Goal: Information Seeking & Learning: Learn about a topic

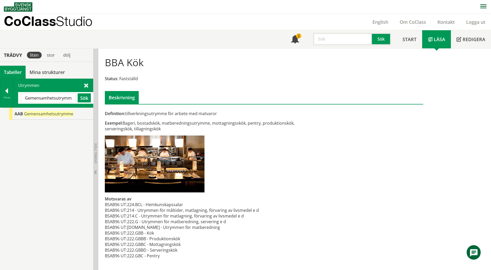
scroll to position [26, 0]
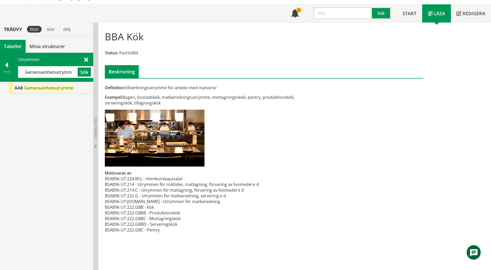
click at [70, 72] on input "Gemensamhetsutrymme" at bounding box center [48, 72] width 55 height 9
click at [26, 71] on input "Gemensamhetsutrymme" at bounding box center [48, 72] width 55 height 9
paste input "CAG40"
click at [86, 73] on button "Sök" at bounding box center [84, 72] width 13 height 9
drag, startPoint x: 44, startPoint y: 71, endPoint x: 19, endPoint y: 74, distance: 25.1
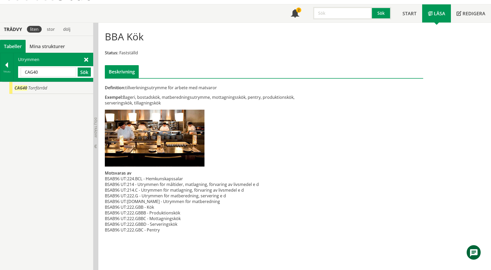
click at [19, 74] on div "CAG40 Sök" at bounding box center [55, 72] width 75 height 12
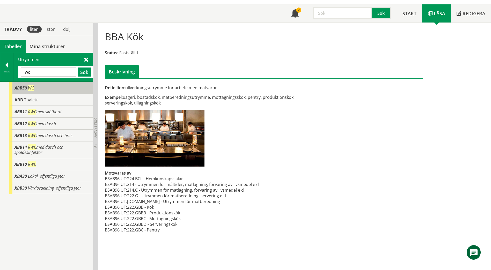
click at [17, 90] on span "ABB50" at bounding box center [21, 88] width 12 height 6
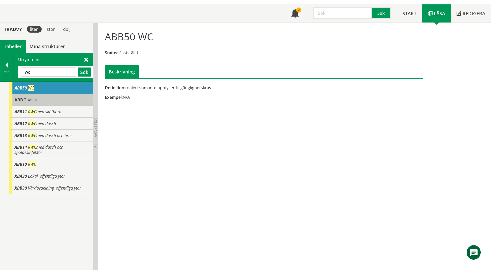
click at [20, 97] on div "ABB Toalett" at bounding box center [51, 100] width 84 height 12
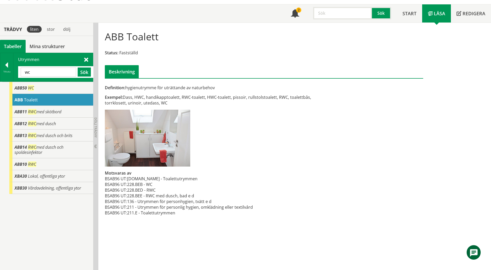
click at [44, 102] on div "ABB Toalett" at bounding box center [51, 100] width 84 height 12
click at [23, 91] on div "ABB50 WC" at bounding box center [51, 88] width 84 height 12
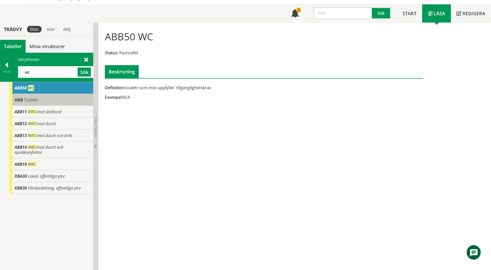
click at [29, 102] on span "Toalett" at bounding box center [31, 100] width 14 height 6
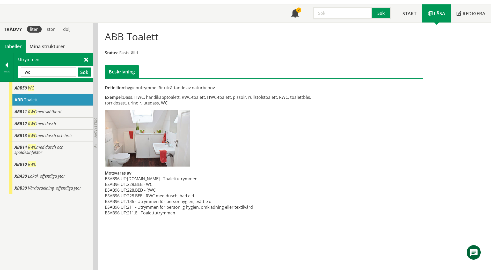
click at [30, 74] on input "wc" at bounding box center [48, 72] width 55 height 9
click at [86, 59] on span at bounding box center [86, 59] width 4 height 5
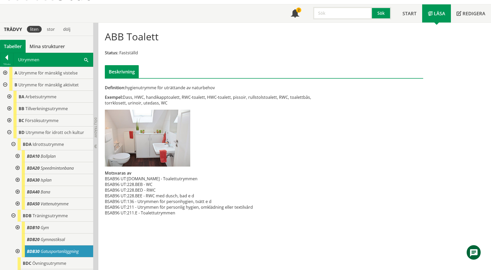
click at [5, 72] on div at bounding box center [4, 73] width 9 height 12
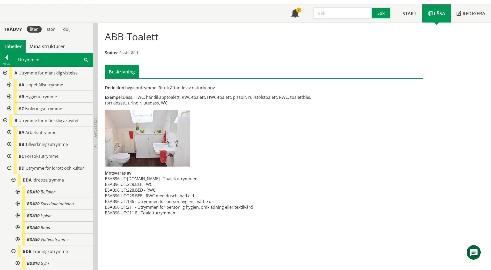
click at [7, 97] on div at bounding box center [8, 97] width 9 height 12
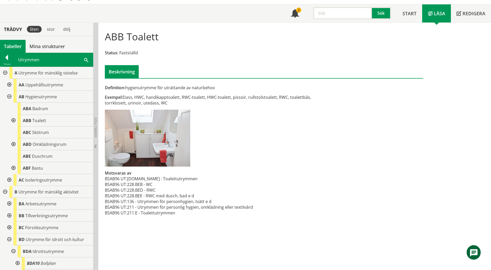
click at [14, 121] on div at bounding box center [12, 121] width 9 height 12
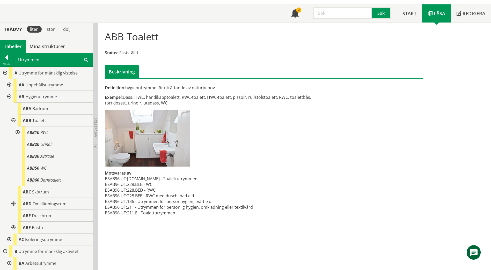
click at [18, 134] on div at bounding box center [16, 133] width 9 height 12
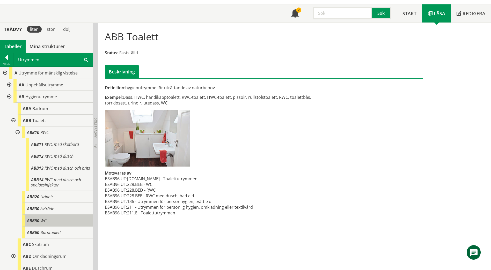
click at [46, 227] on div "ABB50 WC" at bounding box center [58, 221] width 72 height 12
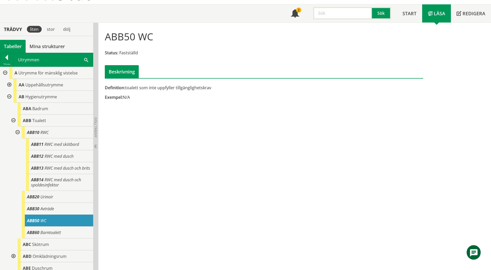
click at [83, 60] on div "Utrymmen wc Sök" at bounding box center [53, 59] width 80 height 13
click at [86, 60] on span at bounding box center [86, 59] width 4 height 5
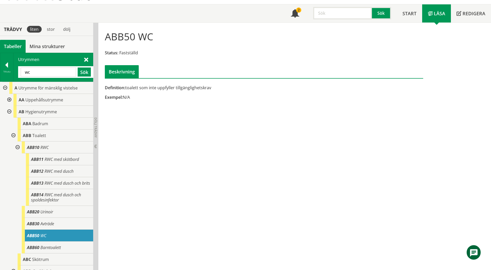
click at [55, 76] on input "wc" at bounding box center [48, 72] width 55 height 9
type input "w"
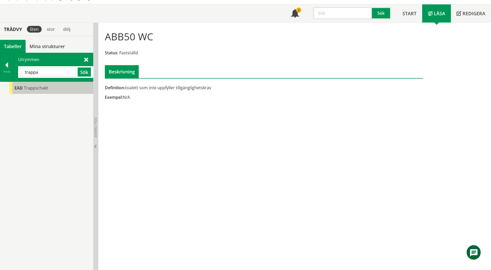
click at [26, 88] on span "Trappschakt" at bounding box center [36, 88] width 24 height 6
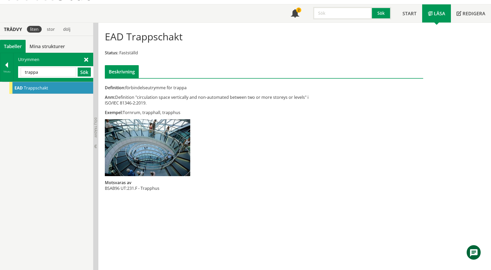
drag, startPoint x: 51, startPoint y: 75, endPoint x: 23, endPoint y: 74, distance: 28.8
click at [23, 74] on input "trappa" at bounding box center [48, 72] width 55 height 9
paste input "EAC10"
click at [85, 72] on button "Sök" at bounding box center [84, 72] width 13 height 9
click at [65, 91] on div "EAC10 Trapplan" at bounding box center [51, 88] width 84 height 12
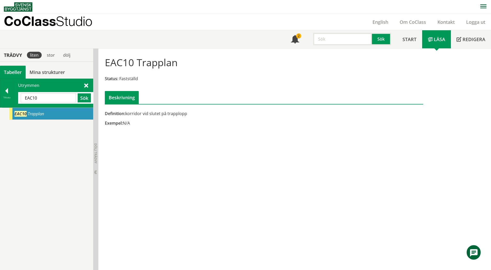
drag, startPoint x: 51, startPoint y: 99, endPoint x: 19, endPoint y: 98, distance: 32.1
click at [19, 98] on div "EAC10 Sök" at bounding box center [55, 98] width 75 height 12
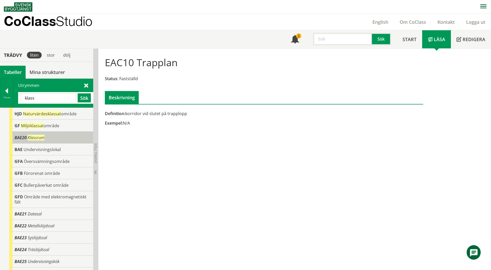
click at [44, 138] on span "Klassrum" at bounding box center [36, 138] width 17 height 6
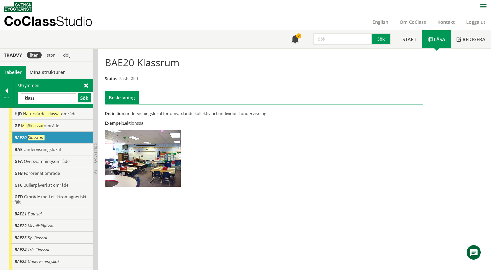
click at [87, 85] on span at bounding box center [86, 85] width 4 height 5
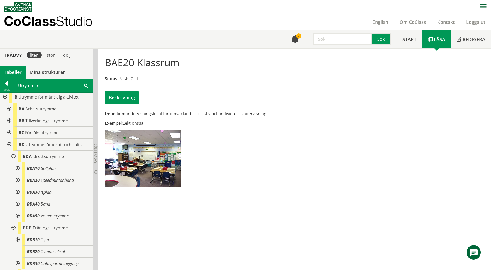
scroll to position [207, 0]
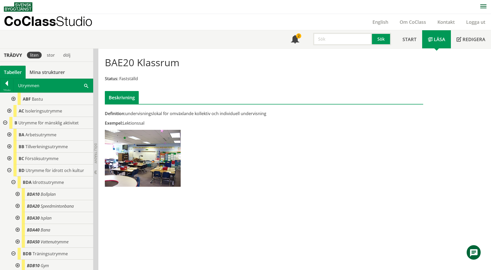
click at [10, 140] on div at bounding box center [8, 135] width 9 height 12
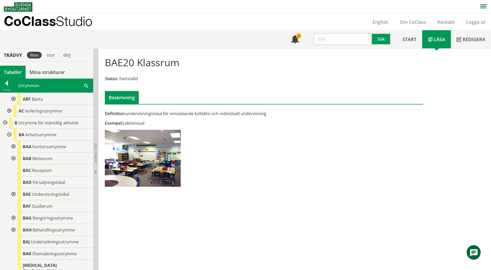
click at [12, 198] on div at bounding box center [12, 195] width 9 height 12
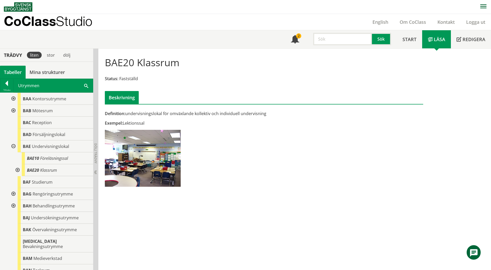
scroll to position [259, 0]
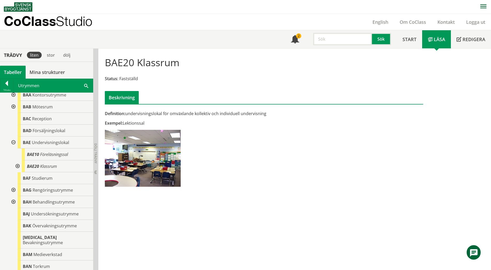
click at [18, 171] on div at bounding box center [16, 167] width 9 height 12
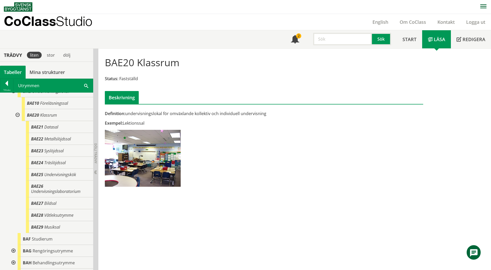
scroll to position [311, 0]
click at [87, 85] on span at bounding box center [86, 85] width 4 height 5
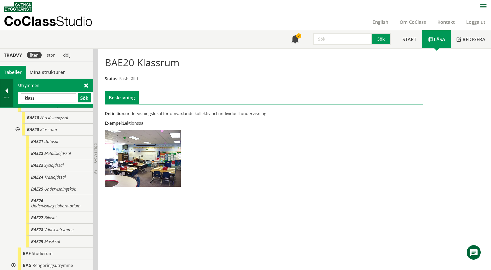
drag, startPoint x: 56, startPoint y: 98, endPoint x: 12, endPoint y: 101, distance: 44.6
click at [12, 101] on div "Tillbaka Utrymmen klass Sök" at bounding box center [46, 93] width 93 height 29
paste input "BAG10"
click at [83, 99] on button "Sök" at bounding box center [84, 98] width 13 height 9
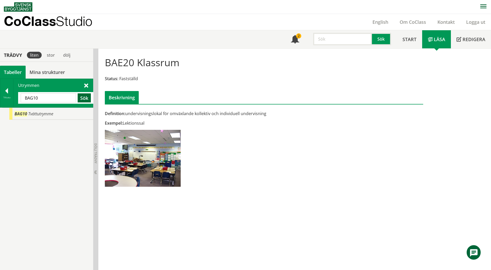
scroll to position [0, 0]
drag, startPoint x: 46, startPoint y: 101, endPoint x: 22, endPoint y: 101, distance: 23.8
click at [22, 101] on input "BAG10" at bounding box center [48, 98] width 55 height 9
paste input "E23"
type input "BAE23"
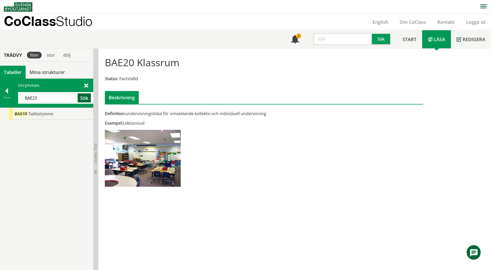
click at [83, 100] on button "Sök" at bounding box center [84, 98] width 13 height 9
drag, startPoint x: 46, startPoint y: 100, endPoint x: 14, endPoint y: 100, distance: 31.9
click at [14, 100] on div "Utrymmen BAE23 Sök" at bounding box center [53, 93] width 80 height 28
paste input "text"
click at [84, 97] on button "Sök" at bounding box center [84, 98] width 13 height 9
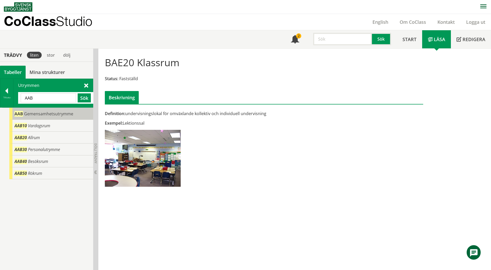
click at [31, 115] on span "Gemensamhetsutrymme" at bounding box center [48, 114] width 49 height 6
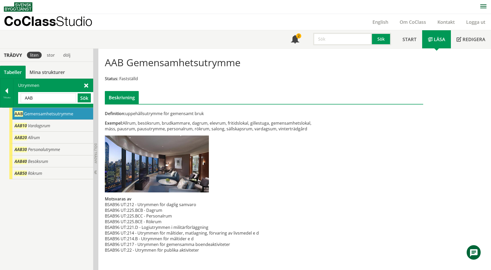
click at [44, 99] on input "AAB" at bounding box center [48, 98] width 55 height 9
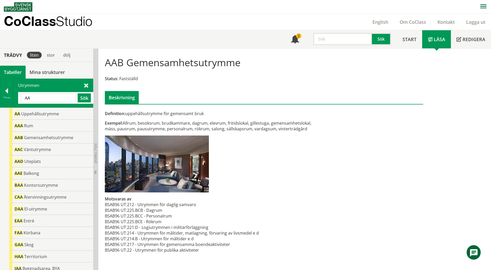
drag, startPoint x: 52, startPoint y: 99, endPoint x: 23, endPoint y: 98, distance: 29.0
click at [23, 98] on input "AA" at bounding box center [48, 98] width 55 height 9
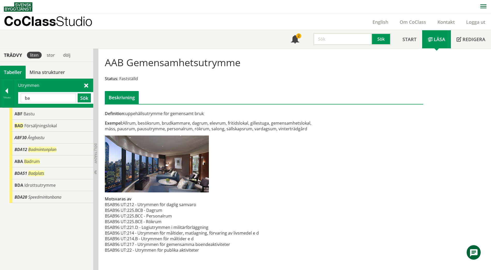
type input "b"
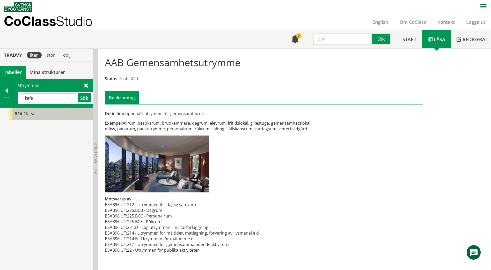
click at [28, 115] on span "Matsal" at bounding box center [30, 114] width 13 height 6
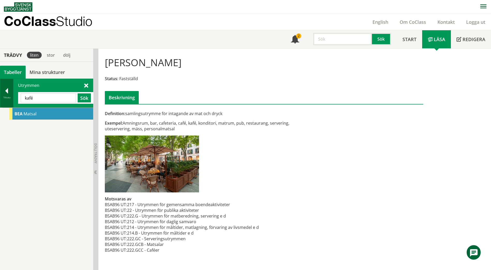
drag, startPoint x: 45, startPoint y: 98, endPoint x: 8, endPoint y: 97, distance: 37.6
click at [8, 97] on div "Tillbaka Utrymmen kafé Sök" at bounding box center [46, 93] width 93 height 29
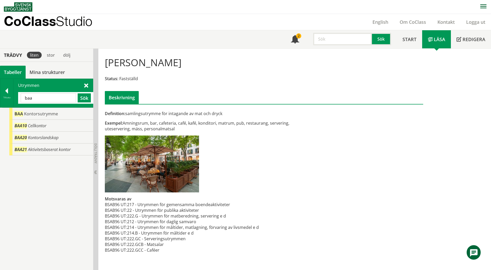
click at [29, 99] on input "baa" at bounding box center [48, 98] width 55 height 9
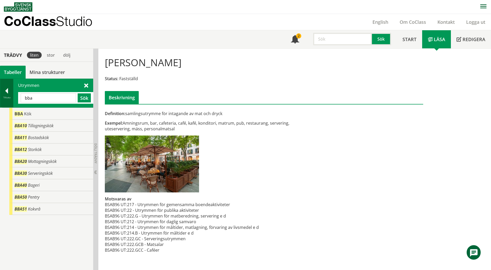
drag, startPoint x: 35, startPoint y: 98, endPoint x: 13, endPoint y: 99, distance: 22.6
click at [13, 99] on div "Tillbaka Utrymmen bba Sök" at bounding box center [46, 93] width 93 height 29
paste input "BAB10"
click at [84, 98] on button "Sök" at bounding box center [84, 98] width 13 height 9
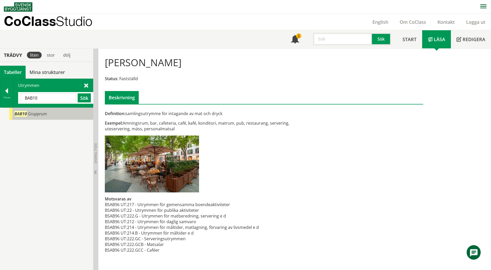
click at [70, 119] on div "BAB10 Grupprum" at bounding box center [51, 114] width 84 height 12
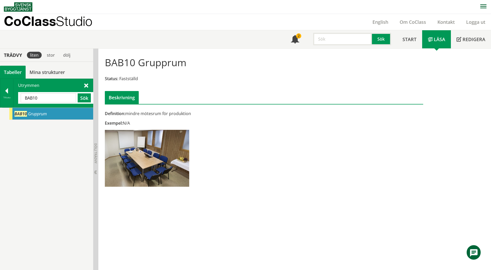
drag, startPoint x: 45, startPoint y: 97, endPoint x: 15, endPoint y: 98, distance: 29.3
click at [15, 98] on div "Utrymmen BAB10 Sök" at bounding box center [53, 93] width 80 height 28
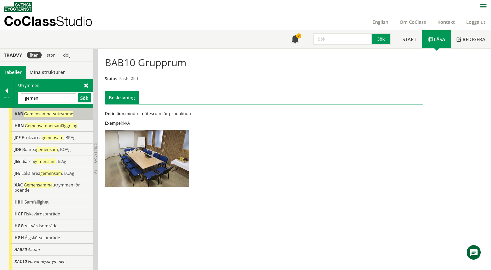
click at [27, 115] on span "Gemensamhetsutrymme" at bounding box center [48, 114] width 49 height 6
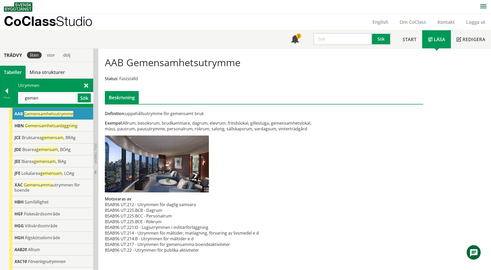
drag, startPoint x: 48, startPoint y: 96, endPoint x: 23, endPoint y: 97, distance: 25.4
click at [23, 97] on input "gemen" at bounding box center [48, 98] width 55 height 9
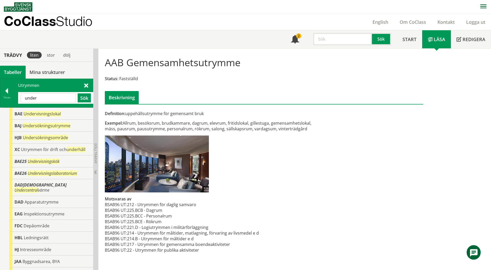
drag, startPoint x: 45, startPoint y: 103, endPoint x: 24, endPoint y: 98, distance: 22.0
click at [24, 98] on div "Utrymmen under Sök" at bounding box center [53, 93] width 80 height 28
drag, startPoint x: 40, startPoint y: 99, endPoint x: 24, endPoint y: 98, distance: 16.6
click at [24, 98] on input "under" at bounding box center [48, 98] width 55 height 9
paste input "AAB?"
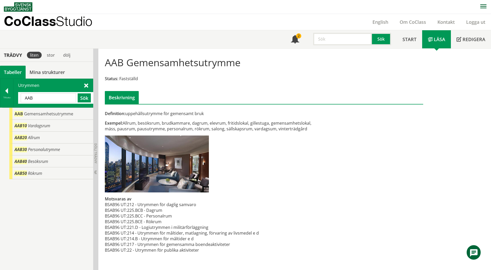
drag, startPoint x: 40, startPoint y: 99, endPoint x: 16, endPoint y: 97, distance: 24.6
click at [16, 97] on div "Utrymmen AAB Sök" at bounding box center [53, 93] width 80 height 28
paste input "BEA"
click at [81, 98] on button "Sök" at bounding box center [84, 98] width 13 height 9
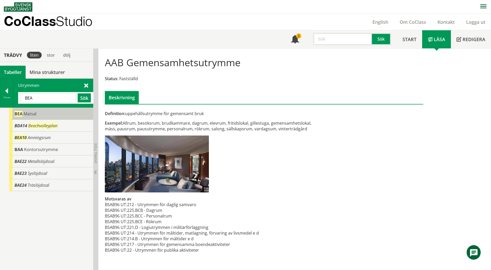
click at [70, 113] on div "[PERSON_NAME]" at bounding box center [51, 114] width 84 height 12
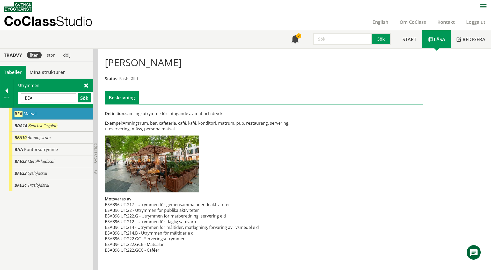
drag, startPoint x: 37, startPoint y: 100, endPoint x: 16, endPoint y: 97, distance: 20.7
click at [16, 97] on div "Utrymmen BEA Sök" at bounding box center [53, 93] width 80 height 28
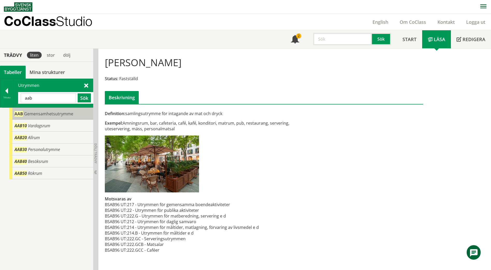
click at [45, 116] on span "Gemensamhetsutrymme" at bounding box center [48, 114] width 49 height 6
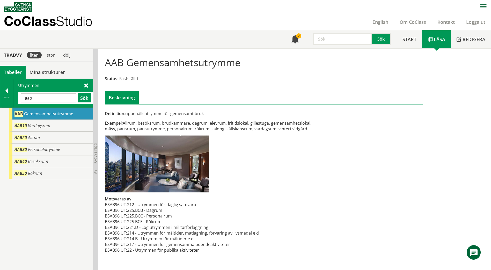
scroll to position [0, 0]
drag, startPoint x: 33, startPoint y: 96, endPoint x: 18, endPoint y: 98, distance: 15.4
click at [18, 98] on div "Utrymmen aab Sök" at bounding box center [53, 93] width 80 height 28
paste input "BC"
click at [85, 97] on button "Sök" at bounding box center [84, 97] width 13 height 9
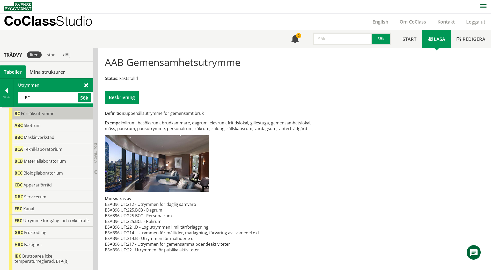
click at [69, 114] on div "BC Försöksutrymme" at bounding box center [51, 114] width 84 height 12
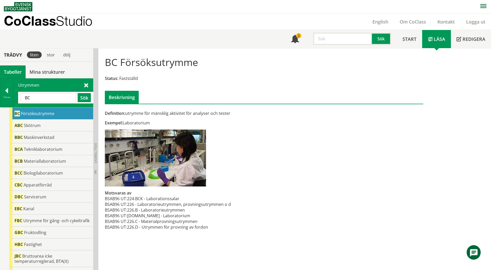
drag, startPoint x: 40, startPoint y: 97, endPoint x: 17, endPoint y: 94, distance: 23.2
click at [17, 94] on div "Utrymmen [GEOGRAPHIC_DATA] Sök" at bounding box center [53, 93] width 80 height 28
click at [88, 101] on button "Sök" at bounding box center [84, 97] width 13 height 9
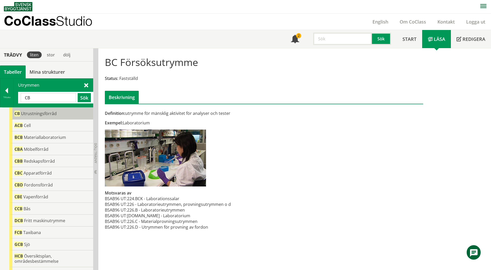
click at [74, 113] on div "CB Utrustningsförråd" at bounding box center [51, 114] width 84 height 12
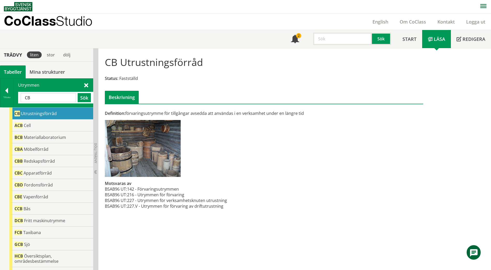
click at [41, 101] on input "CB" at bounding box center [48, 97] width 55 height 9
drag, startPoint x: 28, startPoint y: 98, endPoint x: 23, endPoint y: 99, distance: 4.9
click at [23, 99] on input "CB" at bounding box center [48, 97] width 55 height 9
click at [30, 100] on input "B" at bounding box center [48, 97] width 55 height 9
click at [83, 99] on button "Sök" at bounding box center [84, 97] width 13 height 9
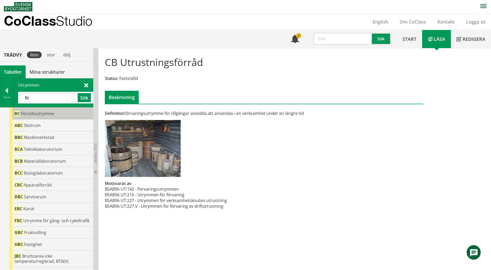
click at [63, 112] on div "BC Försöksutrymme" at bounding box center [51, 114] width 84 height 12
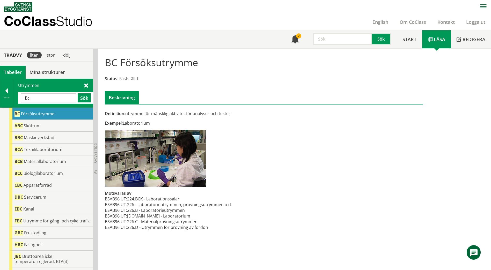
drag, startPoint x: 40, startPoint y: 100, endPoint x: 23, endPoint y: 98, distance: 17.2
click at [23, 98] on input "Bc" at bounding box center [48, 98] width 55 height 9
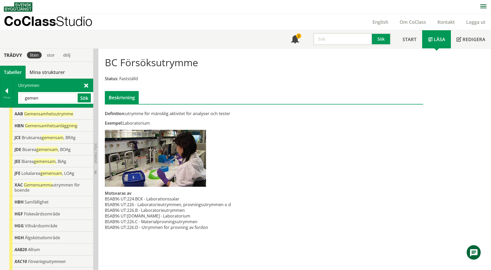
drag, startPoint x: 45, startPoint y: 96, endPoint x: 20, endPoint y: 98, distance: 25.4
click at [20, 98] on div "gemen Sök" at bounding box center [55, 98] width 75 height 12
paste input "Utrymme för vistelse och aktivitet"
drag, startPoint x: 33, startPoint y: 98, endPoint x: 1, endPoint y: 97, distance: 32.1
click at [1, 97] on div "Tillbaka Utrymmen Utrymme för vistelse och aktivitet Sök" at bounding box center [46, 93] width 93 height 29
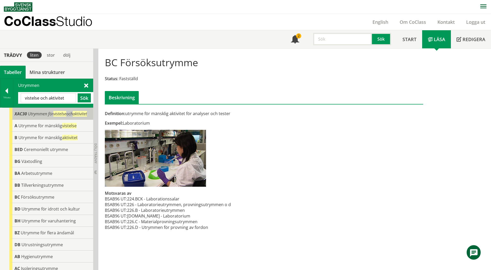
click at [48, 118] on div "XAC30 Utrymmen för vistelse och aktivitet" at bounding box center [51, 114] width 84 height 12
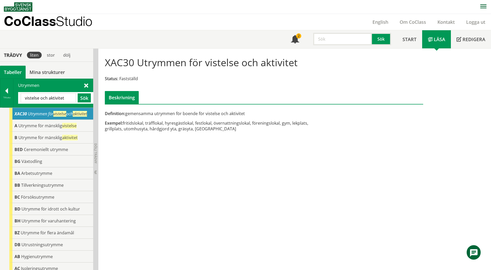
drag, startPoint x: 66, startPoint y: 98, endPoint x: 15, endPoint y: 99, distance: 50.5
click at [15, 99] on div "Utrymmen vistelse och aktivitet Sök" at bounding box center [53, 93] width 80 height 28
paste input "Kontorsutrymme"
type input "Kontorsutrymme"
click at [83, 99] on button "Sök" at bounding box center [84, 98] width 13 height 9
